Goal: Information Seeking & Learning: Compare options

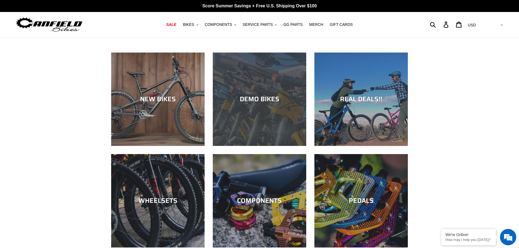
click at [287, 146] on div "DEMO BIKES" at bounding box center [259, 146] width 93 height 0
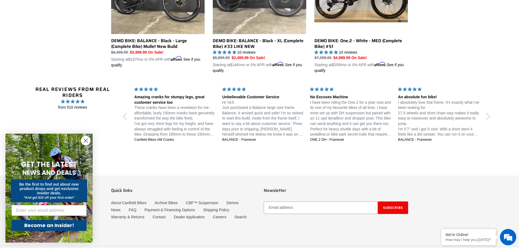
scroll to position [370, 0]
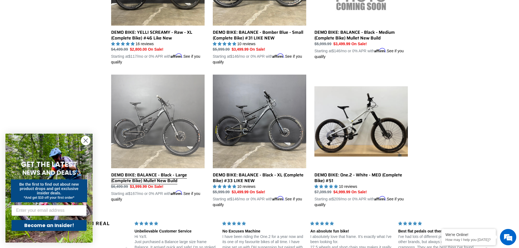
click at [172, 125] on link "DEMO BIKE: BALANCE - Black - Large (Complete Bike) Mullet New Build" at bounding box center [157, 138] width 93 height 127
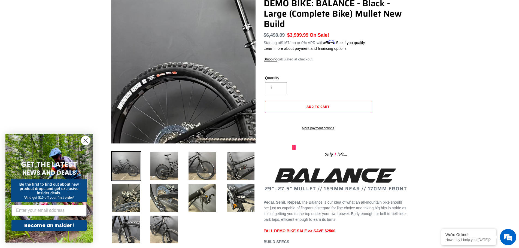
scroll to position [27, 0]
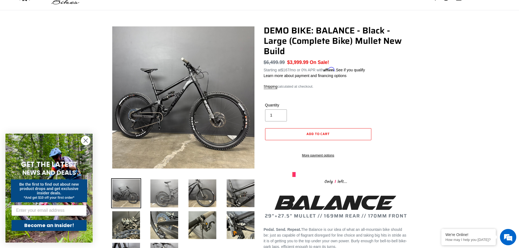
click at [169, 194] on img at bounding box center [164, 193] width 30 height 30
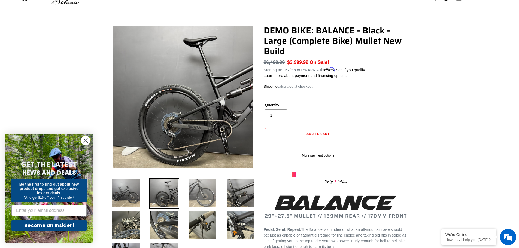
click at [195, 192] on img at bounding box center [202, 193] width 30 height 30
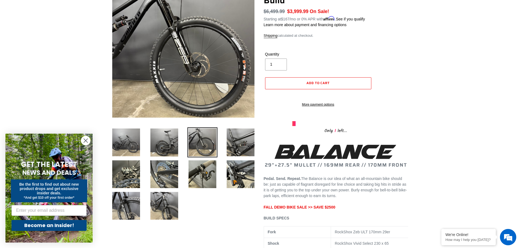
scroll to position [82, 0]
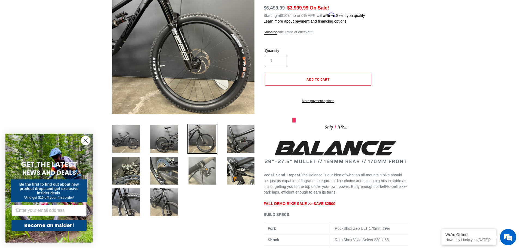
click at [199, 178] on img at bounding box center [202, 171] width 30 height 30
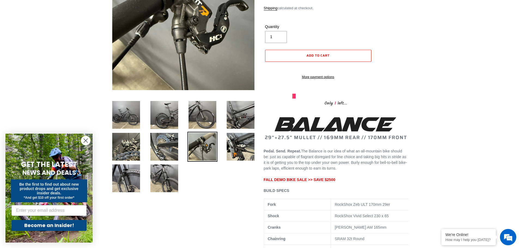
scroll to position [109, 0]
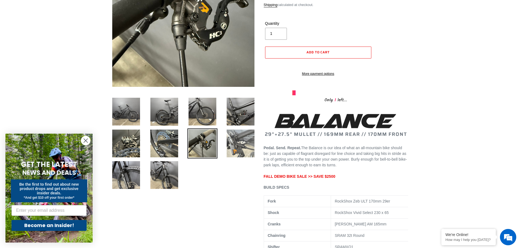
click at [242, 148] on img at bounding box center [240, 143] width 30 height 30
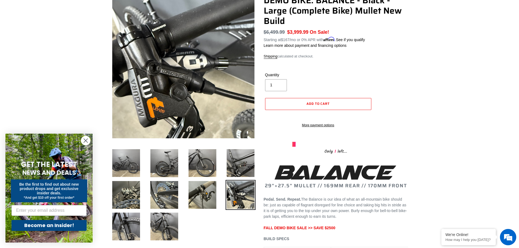
scroll to position [82, 0]
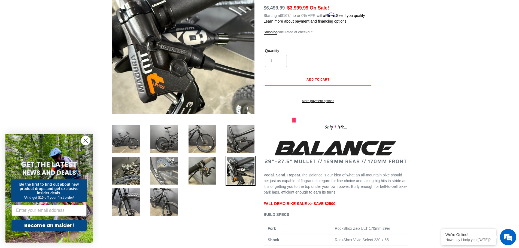
click at [173, 172] on img at bounding box center [164, 171] width 30 height 30
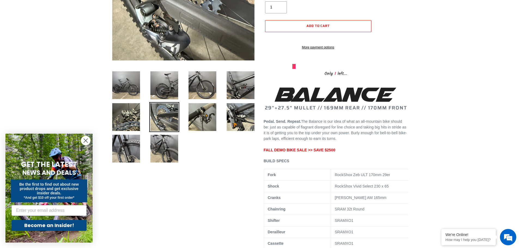
scroll to position [136, 0]
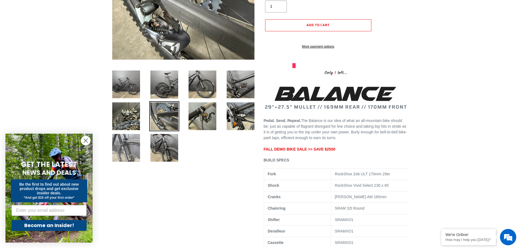
click at [130, 151] on img at bounding box center [126, 148] width 30 height 30
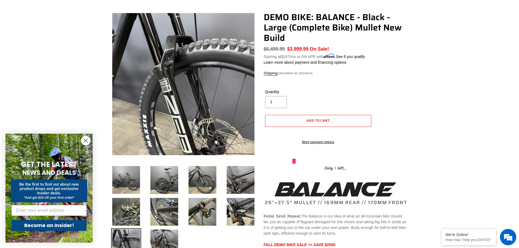
scroll to position [109, 0]
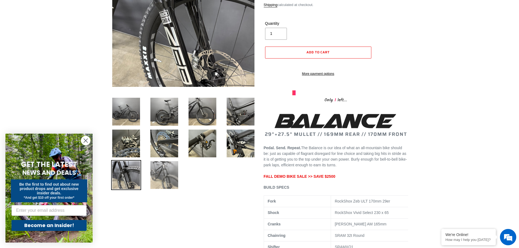
click at [159, 173] on img at bounding box center [164, 175] width 30 height 30
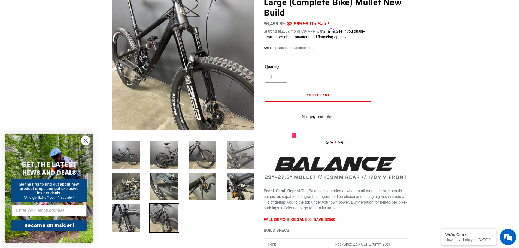
scroll to position [82, 0]
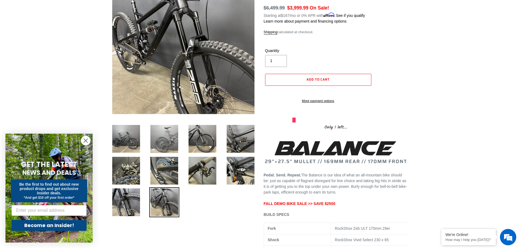
click at [163, 135] on img at bounding box center [164, 139] width 30 height 30
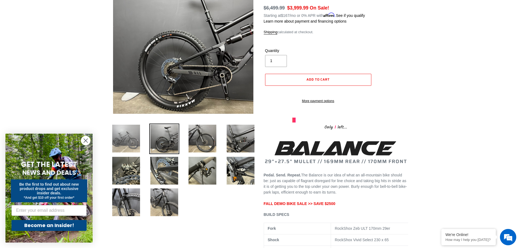
click at [126, 139] on img at bounding box center [126, 139] width 30 height 30
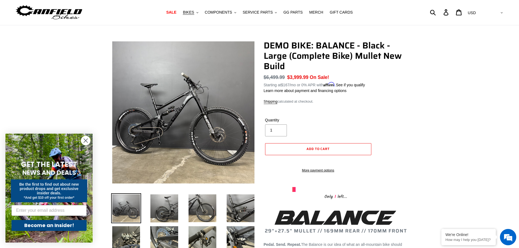
scroll to position [0, 0]
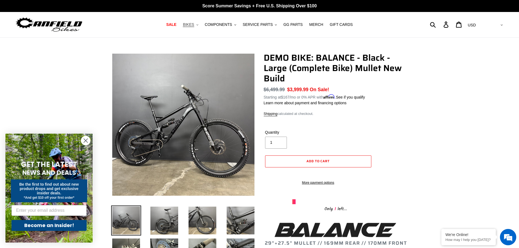
click at [194, 24] on span "BIKES" at bounding box center [188, 24] width 11 height 5
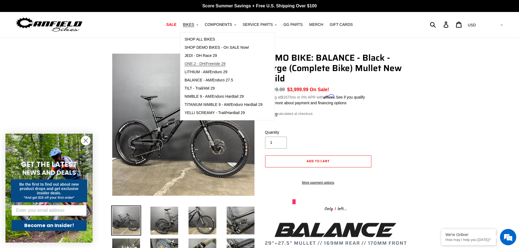
click at [214, 62] on span "ONE.2 - DH/Freeride 29" at bounding box center [204, 64] width 41 height 5
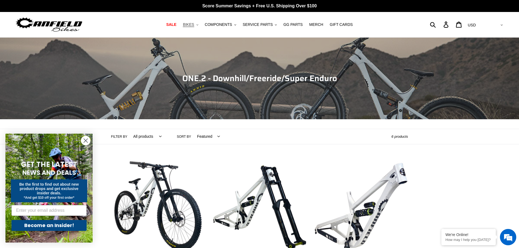
click at [198, 25] on icon ".cls-1{fill:#231f20}" at bounding box center [197, 25] width 2 height 2
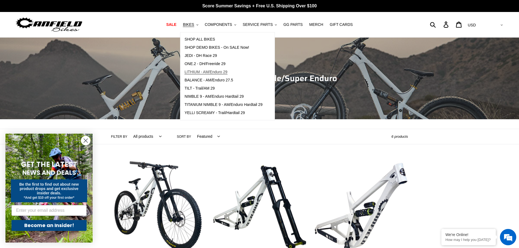
click at [208, 73] on span "LITHIUM - AM/Enduro 29" at bounding box center [205, 72] width 43 height 5
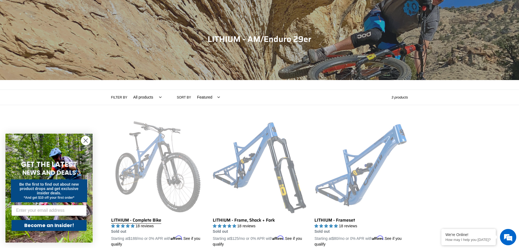
scroll to position [82, 0]
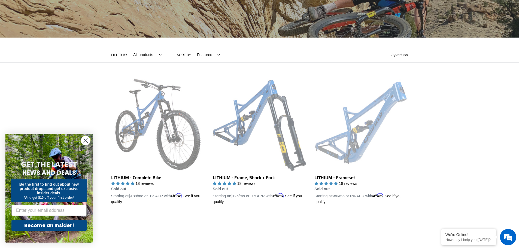
click at [358, 161] on link "LITHIUM - Frameset" at bounding box center [360, 141] width 93 height 127
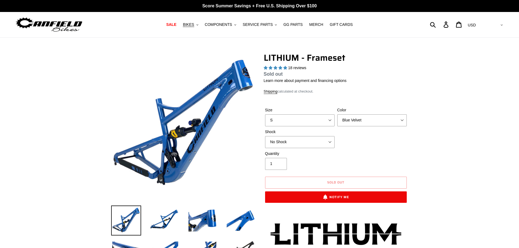
select select "highest-rating"
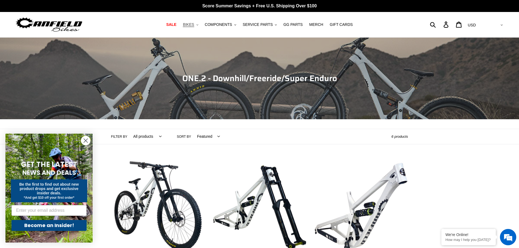
click at [199, 27] on button "BIKES .cls-1{fill:#231f20}" at bounding box center [190, 24] width 21 height 7
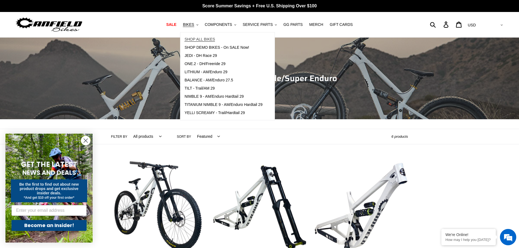
click at [207, 41] on span "SHOP ALL BIKES" at bounding box center [199, 39] width 30 height 5
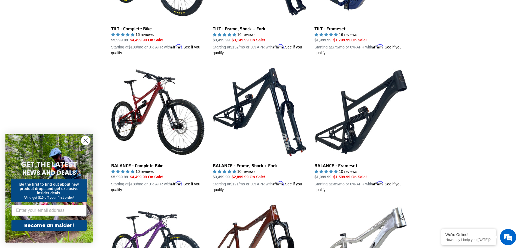
scroll to position [245, 0]
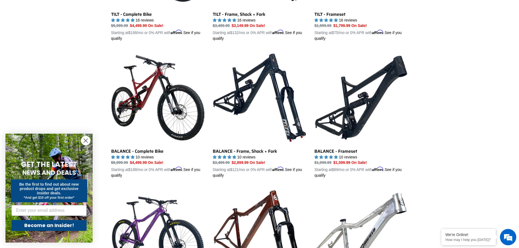
click at [84, 140] on circle "Close dialog" at bounding box center [85, 140] width 9 height 9
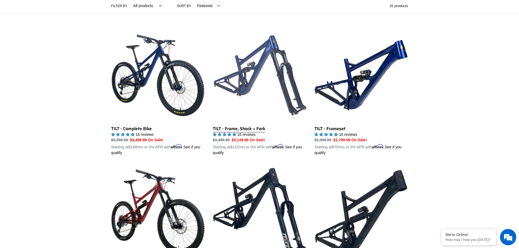
scroll to position [109, 0]
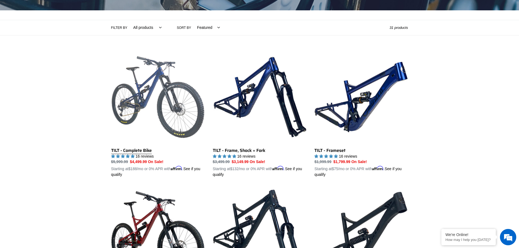
click at [137, 98] on link "TILT - Complete Bike" at bounding box center [157, 113] width 93 height 127
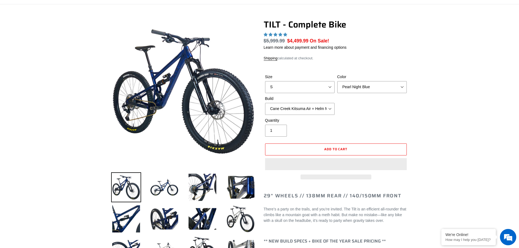
scroll to position [109, 0]
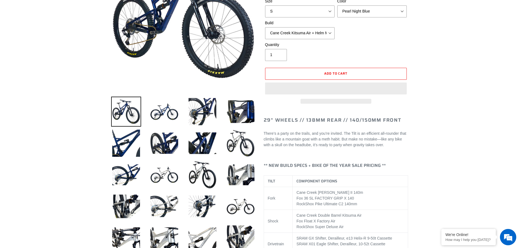
select select "highest-rating"
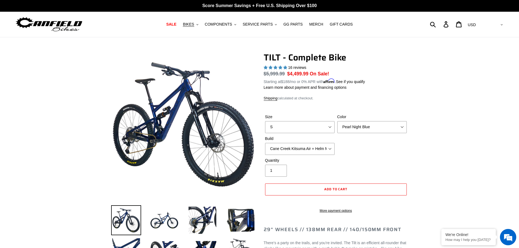
scroll to position [0, 0]
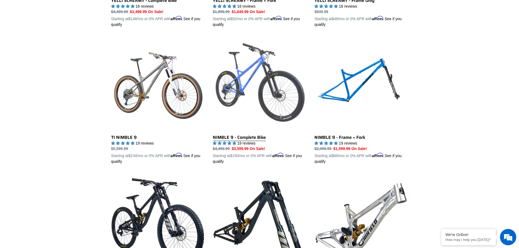
scroll to position [530, 0]
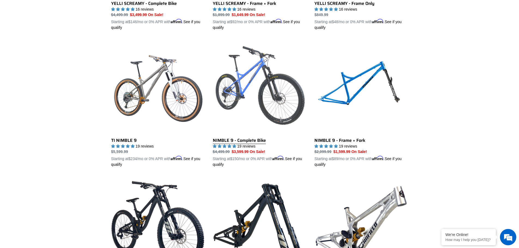
click at [234, 90] on link "NIMBLE 9 - Complete Bike" at bounding box center [259, 103] width 93 height 127
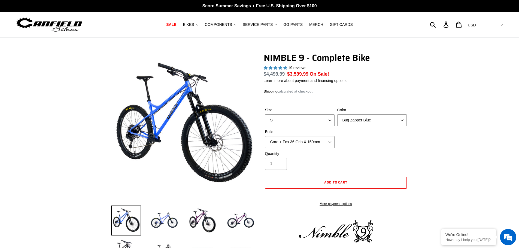
select select "highest-rating"
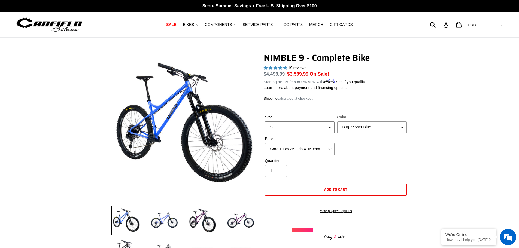
click at [327, 127] on select "S M L XL" at bounding box center [299, 127] width 69 height 12
select select "L"
click at [265, 121] on select "S M L XL" at bounding box center [299, 127] width 69 height 12
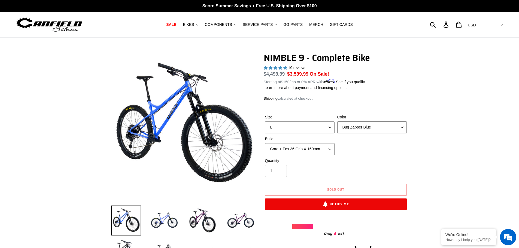
click at [399, 126] on select "Bug Zapper Blue Purple Haze - Sold Out Galaxy Black" at bounding box center [371, 127] width 69 height 12
click at [337, 121] on select "Bug Zapper Blue Purple Haze - Sold Out Galaxy Black" at bounding box center [371, 127] width 69 height 12
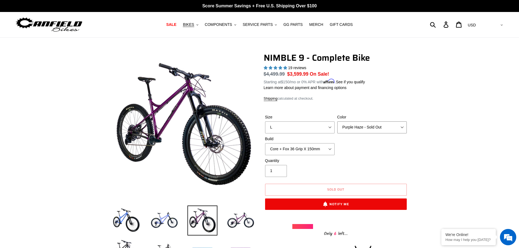
click at [398, 130] on select "Bug Zapper Blue Purple Haze - Sold Out Galaxy Black" at bounding box center [371, 127] width 69 height 12
select select "Galaxy Black"
click at [337, 121] on select "Bug Zapper Blue Purple Haze - Sold Out Galaxy Black" at bounding box center [371, 127] width 69 height 12
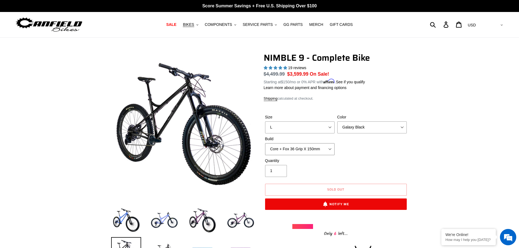
click at [326, 152] on select "Core + Fox 36 Grip X 150mm Pro + Fox 36 Grip X 150mm Core + RockShox Lyrik Ulti…" at bounding box center [299, 149] width 69 height 12
click at [265, 143] on select "Core + Fox 36 Grip X 150mm Pro + Fox 36 Grip X 150mm Core + RockShox Lyrik Ulti…" at bounding box center [299, 149] width 69 height 12
click at [329, 149] on select "Core + Fox 36 Grip X 150mm Pro + Fox 36 Grip X 150mm Core + RockShox Lyrik Ulti…" at bounding box center [299, 149] width 69 height 12
click at [265, 143] on select "Core + Fox 36 Grip X 150mm Pro + Fox 36 Grip X 150mm Core + RockShox Lyrik Ulti…" at bounding box center [299, 149] width 69 height 12
click at [329, 147] on select "Core + Fox 36 Grip X 150mm Pro + Fox 36 Grip X 150mm Core + RockShox Lyrik Ulti…" at bounding box center [299, 149] width 69 height 12
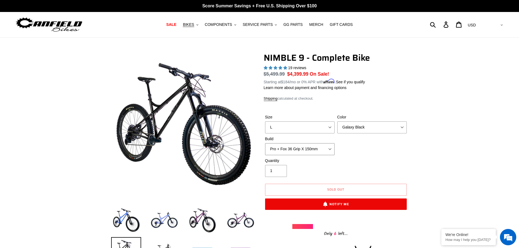
click at [265, 143] on select "Core + Fox 36 Grip X 150mm Pro + Fox 36 Grip X 150mm Core + RockShox Lyrik Ulti…" at bounding box center [299, 149] width 69 height 12
click at [330, 151] on select "Core + Fox 36 Grip X 150mm Pro + Fox 36 Grip X 150mm Core + RockShox Lyrik Ulti…" at bounding box center [299, 149] width 69 height 12
select select "Core + Fox 36 Grip X 150mm"
click at [265, 143] on select "Core + Fox 36 Grip X 150mm Pro + Fox 36 Grip X 150mm Core + RockShox Lyrik Ulti…" at bounding box center [299, 149] width 69 height 12
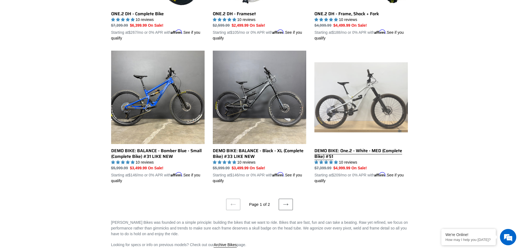
scroll to position [1057, 0]
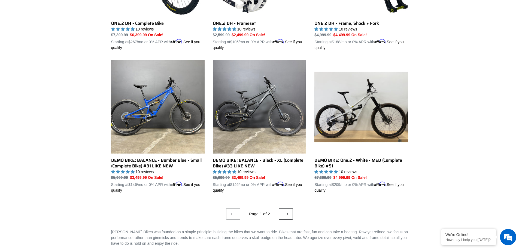
click at [286, 208] on link "Next page" at bounding box center [285, 213] width 14 height 11
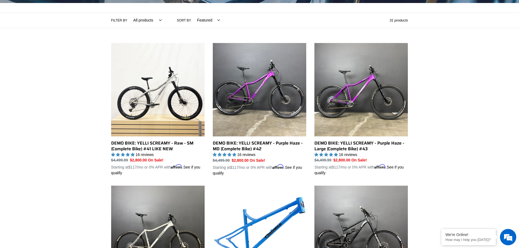
scroll to position [109, 0]
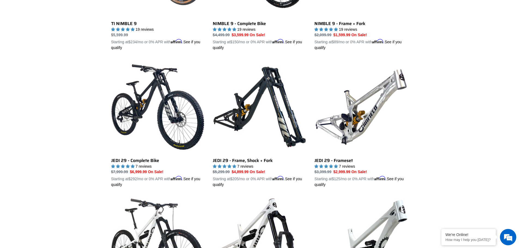
scroll to position [653, 0]
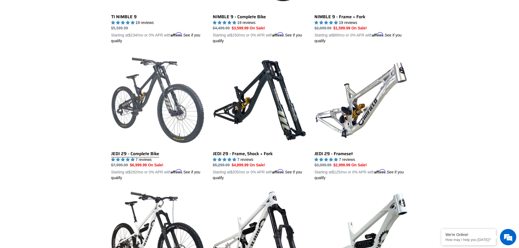
click at [141, 90] on link "JEDI 29 - Complete Bike" at bounding box center [157, 116] width 93 height 127
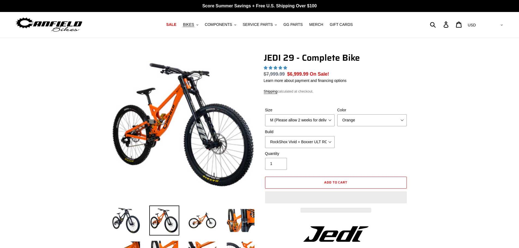
select select "highest-rating"
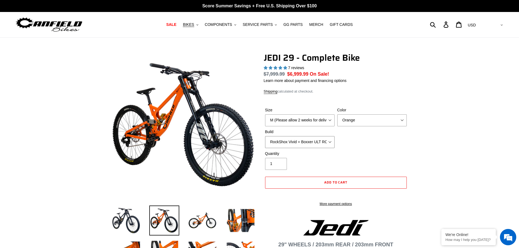
click at [326, 142] on select "RockShox Vivid + Boxxer ULT RC2 C3 200 + SRAM XO RockShox Vivid + Boxxer ULT RC…" at bounding box center [299, 142] width 69 height 12
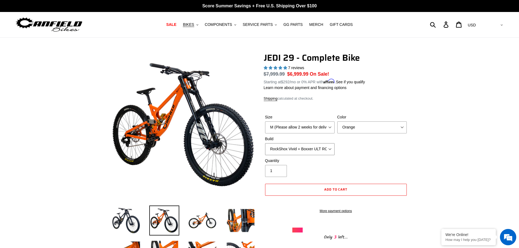
click at [332, 149] on select "RockShox Vivid + Boxxer ULT RC2 C3 200 + SRAM XO RockShox Vivid + Boxxer ULT RC…" at bounding box center [299, 149] width 69 height 12
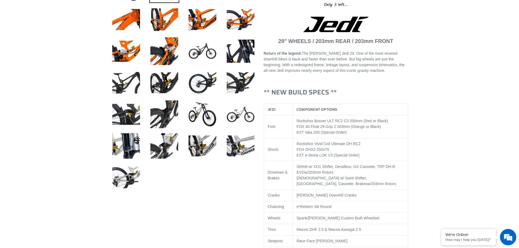
scroll to position [245, 0]
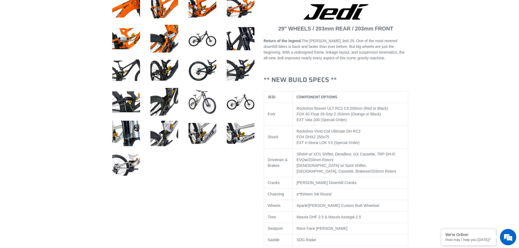
click at [195, 94] on img at bounding box center [202, 102] width 30 height 30
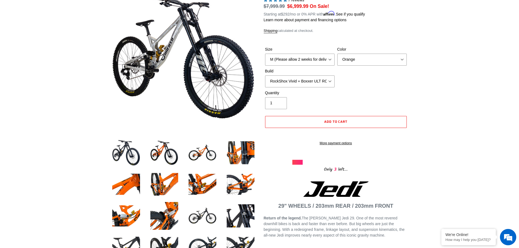
scroll to position [0, 0]
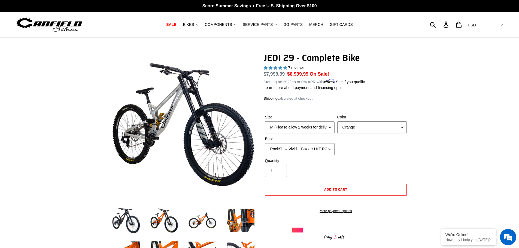
click at [403, 123] on select "Orange Stealth Black Raw" at bounding box center [371, 127] width 69 height 12
select select "Raw"
click at [337, 121] on select "Orange Stealth Black Raw" at bounding box center [371, 127] width 69 height 12
click at [324, 128] on select "M (Please allow 2 weeks for delivery) L (Please allow 2 weeks for delivery) XL …" at bounding box center [299, 127] width 69 height 12
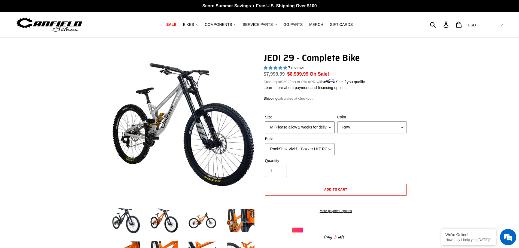
select select "L (Please allow 2 weeks for delivery)"
click at [265, 121] on select "M (Please allow 2 weeks for delivery) L (Please allow 2 weeks for delivery) XL …" at bounding box center [299, 127] width 69 height 12
click at [327, 148] on select "RockShox Vivid + Boxxer ULT RC2 C3 200 + SRAM XO RockShox Vivid + Boxxer ULT RC…" at bounding box center [299, 149] width 69 height 12
click at [387, 150] on div "Size M (Please allow 2 weeks for delivery) L (Please allow 2 weeks for delivery…" at bounding box center [336, 136] width 144 height 44
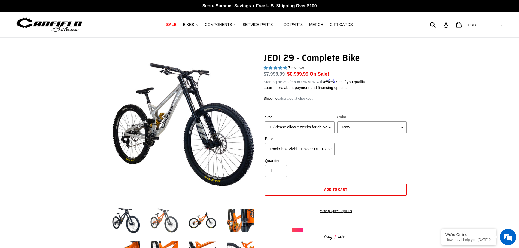
click at [164, 226] on img at bounding box center [164, 221] width 30 height 30
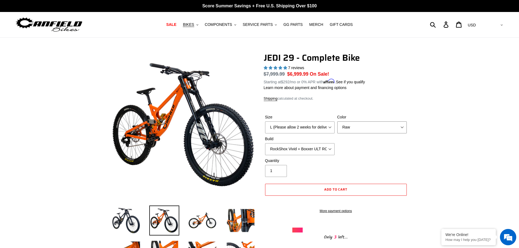
click at [371, 129] on select "Orange Stealth Black Raw" at bounding box center [371, 127] width 69 height 12
select select "Orange"
click at [337, 121] on select "Orange Stealth Black Raw" at bounding box center [371, 127] width 69 height 12
click at [330, 148] on select "RockShox Vivid + Boxxer ULT RC2 C3 200 + SRAM XO RockShox Vivid + Boxxer ULT RC…" at bounding box center [299, 149] width 69 height 12
click at [265, 143] on select "RockShox Vivid + Boxxer ULT RC2 C3 200 + SRAM XO RockShox Vivid + Boxxer ULT RC…" at bounding box center [299, 149] width 69 height 12
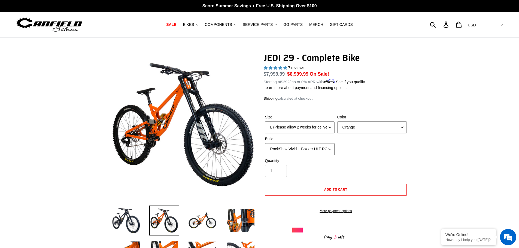
click at [330, 151] on select "RockShox Vivid + Boxxer ULT RC2 C3 200 + SRAM XO RockShox Vivid + Boxxer ULT RC…" at bounding box center [299, 149] width 69 height 12
select select "Fox DHX2 + Fox 40 Float Grip 2 203 + SRAM XO"
click at [265, 143] on select "RockShox Vivid + Boxxer ULT RC2 C3 200 + SRAM XO RockShox Vivid + Boxxer ULT RC…" at bounding box center [299, 149] width 69 height 12
click at [328, 148] on select "RockShox Vivid + Boxxer ULT RC2 C3 200 + SRAM XO RockShox Vivid + Boxxer ULT RC…" at bounding box center [299, 149] width 69 height 12
click at [265, 143] on select "RockShox Vivid + Boxxer ULT RC2 C3 200 + SRAM XO RockShox Vivid + Boxxer ULT RC…" at bounding box center [299, 149] width 69 height 12
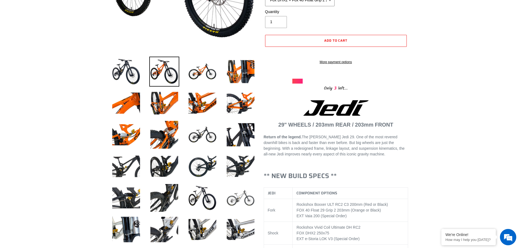
scroll to position [163, 0]
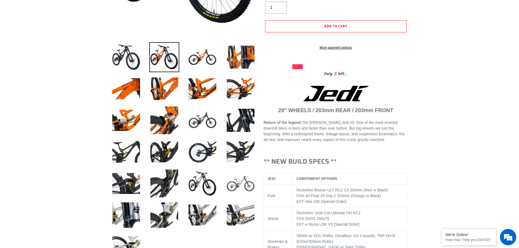
click at [232, 182] on img at bounding box center [240, 184] width 30 height 30
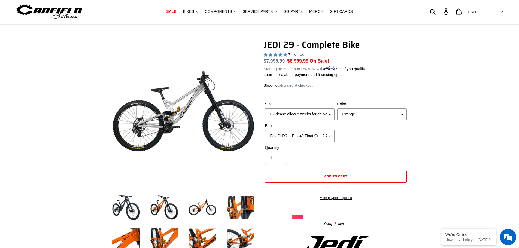
scroll to position [0, 0]
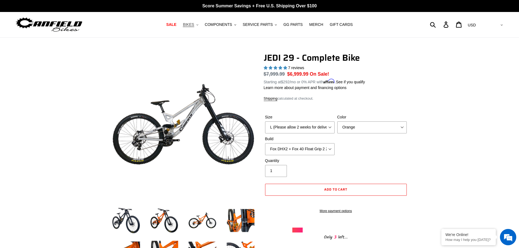
click at [200, 26] on button "BIKES .cls-1{fill:#231f20}" at bounding box center [190, 24] width 21 height 7
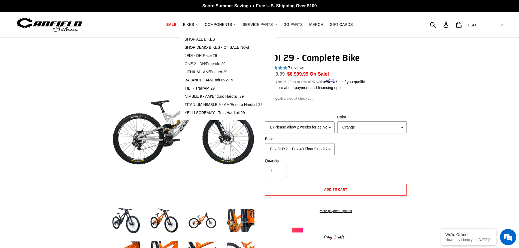
click at [212, 62] on span "ONE.2 - DH/Freeride 29" at bounding box center [204, 64] width 41 height 5
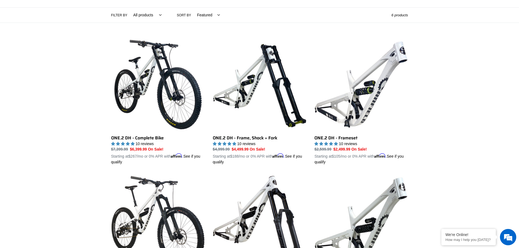
scroll to position [136, 0]
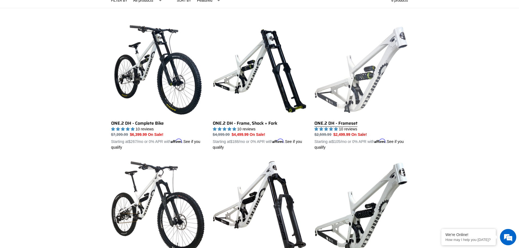
click at [363, 90] on link "ONE.2 DH - Frameset" at bounding box center [360, 86] width 93 height 127
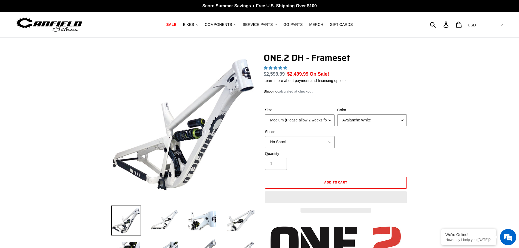
select select "highest-rating"
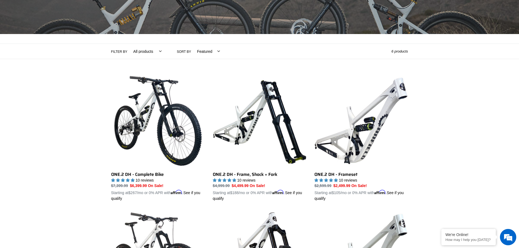
scroll to position [82, 0]
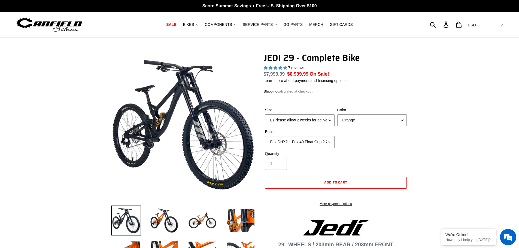
select select "highest-rating"
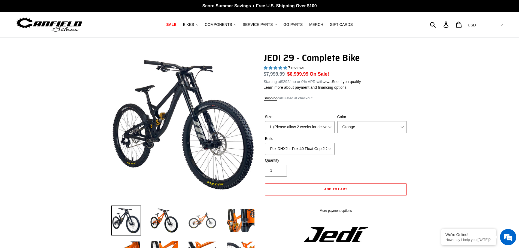
click at [198, 218] on img at bounding box center [202, 221] width 30 height 30
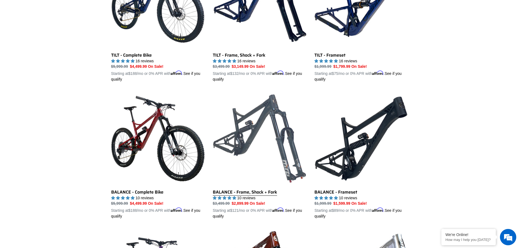
scroll to position [218, 0]
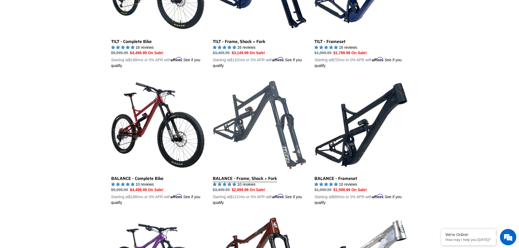
click at [267, 125] on link "BALANCE - Frame, Shock + Fork" at bounding box center [259, 141] width 93 height 127
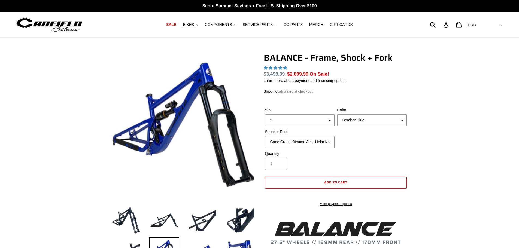
select select "highest-rating"
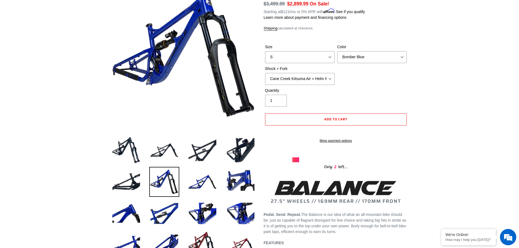
scroll to position [54, 0]
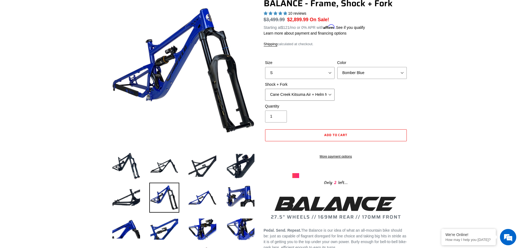
click at [332, 94] on select "Cane Creek Kitsuma Air + Helm MKII 27.5 170mm Fox Float X2 or DHX2 + Fox Float …" at bounding box center [299, 95] width 69 height 12
select select "Fox Float X2 or DHX2 + Fox Float GripX2 Kashima 170mm (29 or 27.5)"
click at [265, 89] on select "Cane Creek Kitsuma Air + Helm MKII 27.5 170mm Fox Float X2 or DHX2 + Fox Float …" at bounding box center [299, 95] width 69 height 12
click at [329, 73] on select "S M L XL" at bounding box center [299, 73] width 69 height 12
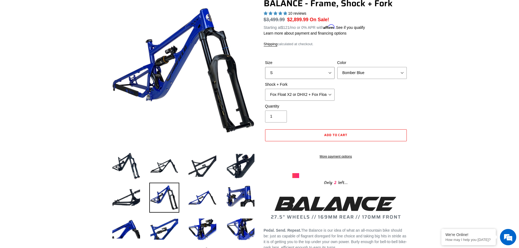
select select "L"
click at [265, 67] on select "S M L XL" at bounding box center [299, 73] width 69 height 12
click at [383, 105] on div "Quantity 1" at bounding box center [336, 114] width 144 height 22
click at [392, 71] on select "Bomber Blue Goat's Blood Stealth Black" at bounding box center [371, 73] width 69 height 12
click at [337, 67] on select "Bomber Blue Goat's Blood Stealth Black" at bounding box center [371, 73] width 69 height 12
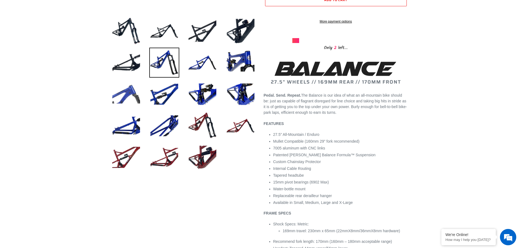
scroll to position [191, 0]
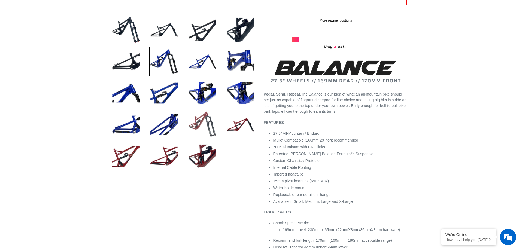
click at [206, 130] on img at bounding box center [202, 125] width 30 height 30
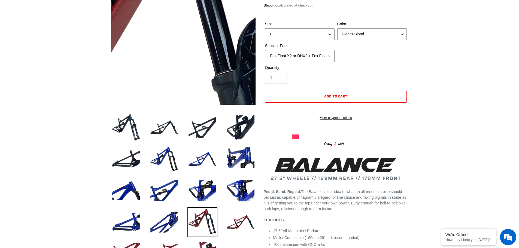
scroll to position [0, 0]
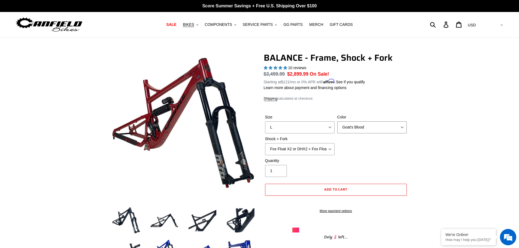
click at [390, 125] on select "Bomber Blue Goat's Blood Stealth Black" at bounding box center [371, 127] width 69 height 12
select select "Stealth Black"
click at [337, 121] on select "Bomber Blue Goat's Blood Stealth Black" at bounding box center [371, 127] width 69 height 12
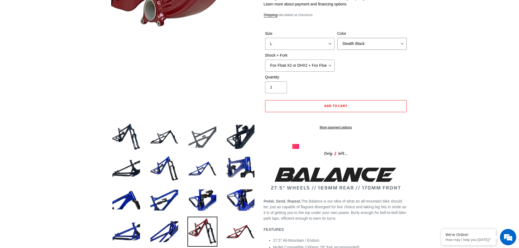
scroll to position [109, 0]
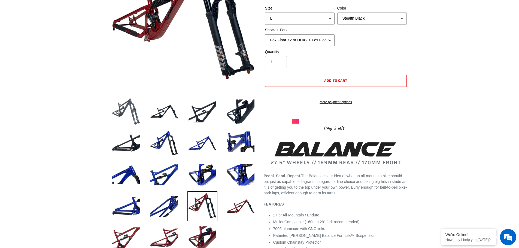
click at [131, 113] on img at bounding box center [126, 112] width 30 height 30
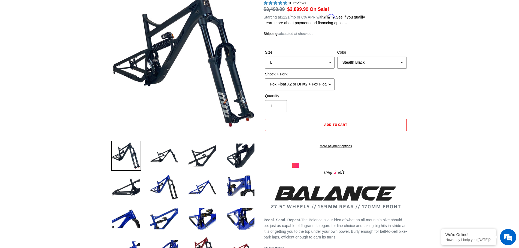
scroll to position [0, 0]
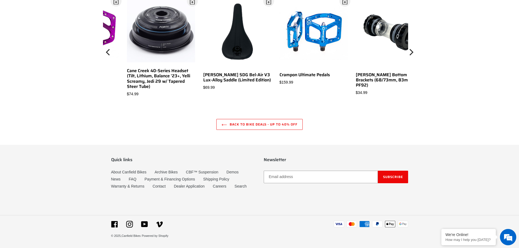
scroll to position [1620, 0]
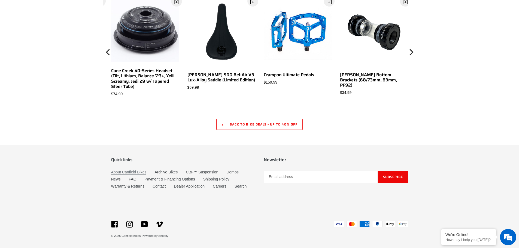
click at [131, 171] on link "About Canfield Bikes" at bounding box center [128, 172] width 35 height 5
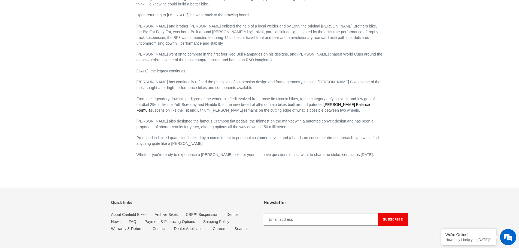
scroll to position [333, 0]
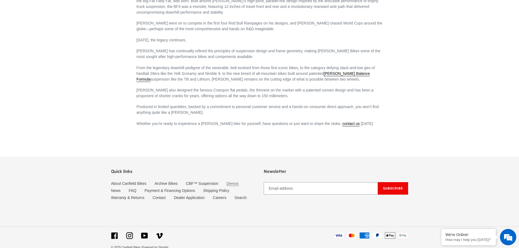
click at [228, 181] on link "Demos" at bounding box center [232, 183] width 12 height 5
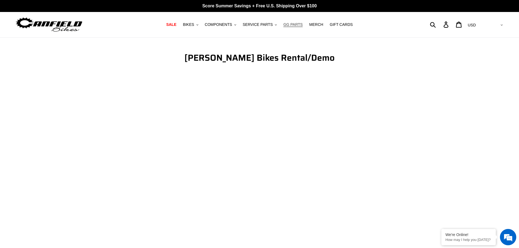
click at [294, 25] on span "GG PARTS" at bounding box center [292, 24] width 19 height 5
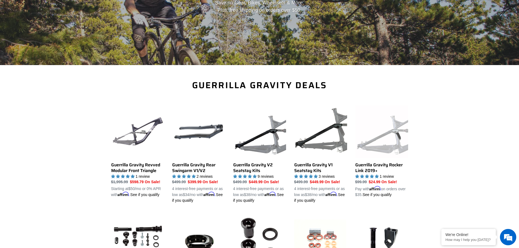
scroll to position [109, 0]
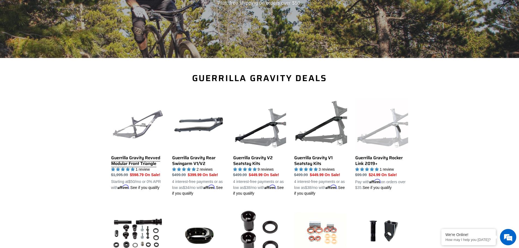
click at [145, 162] on link "Guerrilla Gravity Revved Modular Front Triangle" at bounding box center [137, 144] width 53 height 93
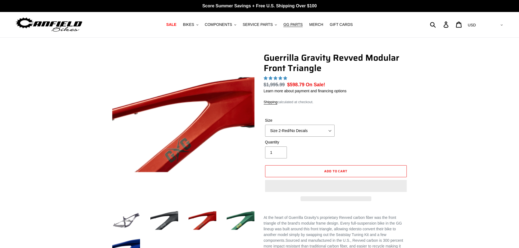
select select "highest-rating"
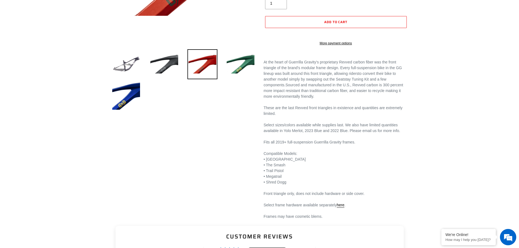
scroll to position [109, 0]
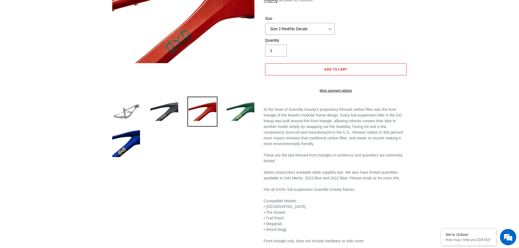
click at [126, 108] on img at bounding box center [126, 112] width 30 height 30
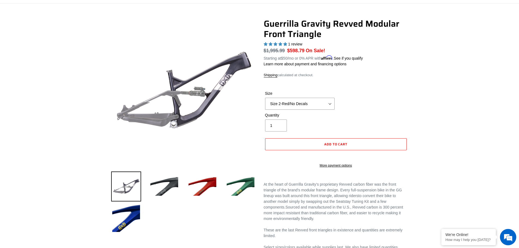
scroll to position [0, 0]
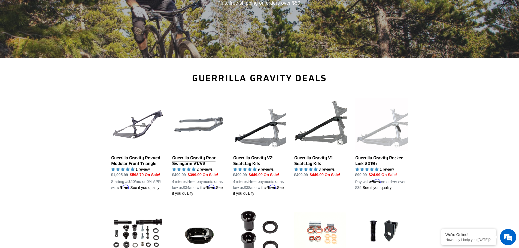
click at [207, 131] on link "Guerrilla Gravity Rear Swingarm V1/V2" at bounding box center [198, 147] width 53 height 98
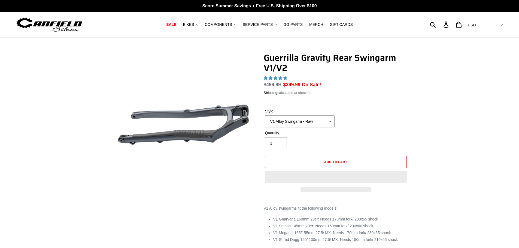
select select "highest-rating"
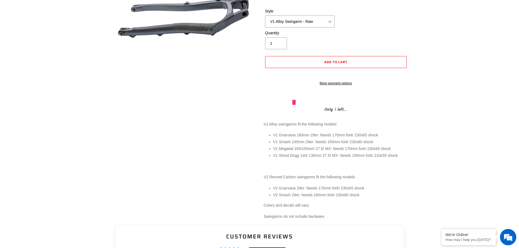
scroll to position [109, 0]
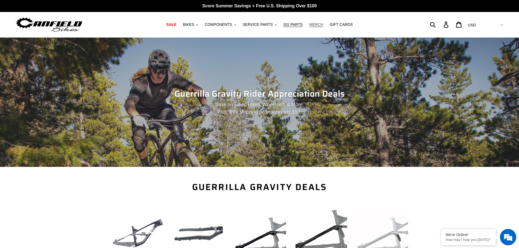
click at [313, 25] on span "MERCH" at bounding box center [316, 24] width 14 height 5
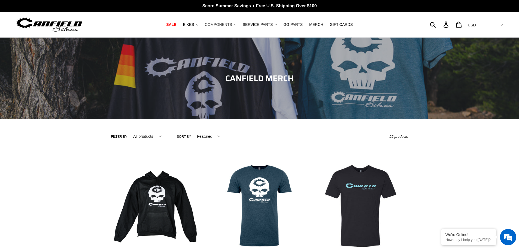
click at [230, 24] on span "COMPONENTS" at bounding box center [218, 24] width 27 height 5
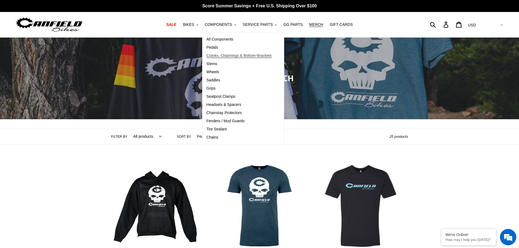
click at [245, 57] on span "Cranks, Chainrings & Bottom-Brackets" at bounding box center [238, 55] width 65 height 5
